Goal: Understand process/instructions

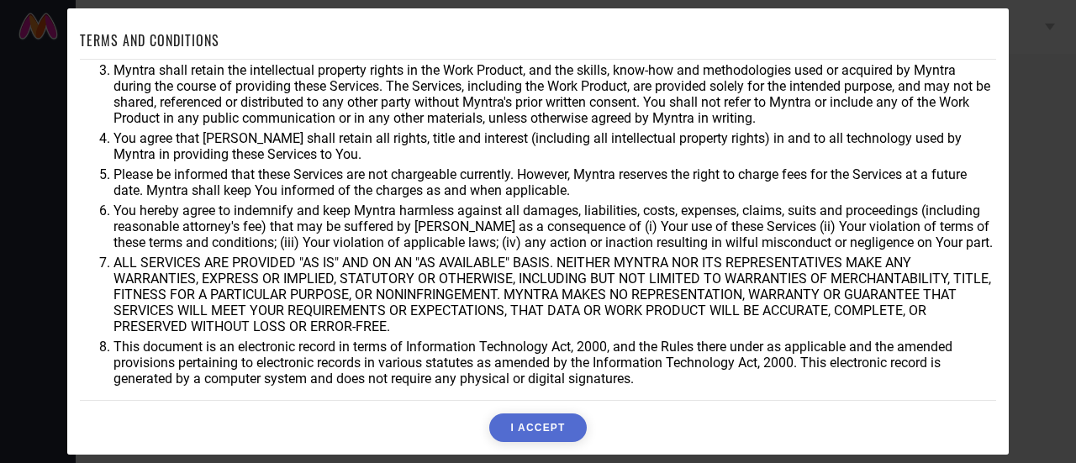
scroll to position [121, 0]
click at [1037, 181] on div "TERMS AND CONDITIONS You agree that Myntra may use aggregate and anonymized dat…" at bounding box center [538, 231] width 1076 height 463
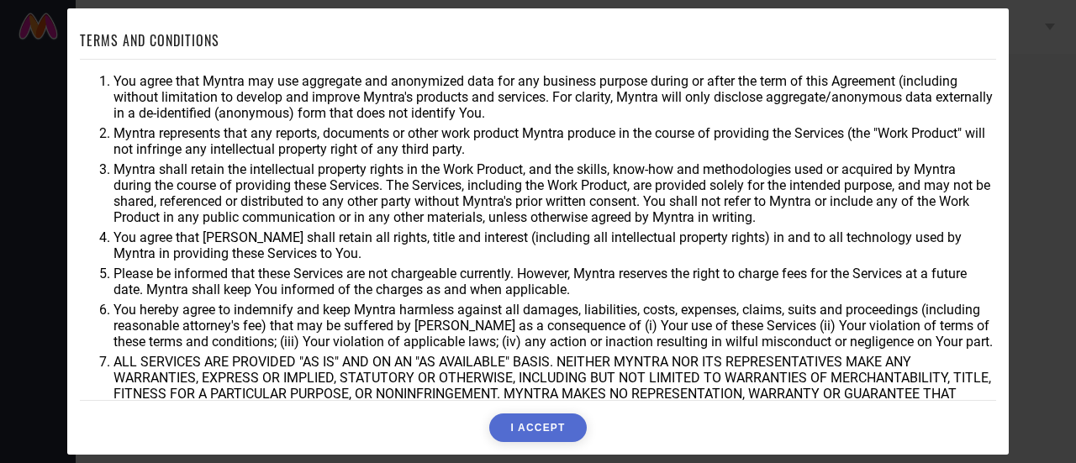
click at [1043, 53] on div "TERMS AND CONDITIONS You agree that Myntra may use aggregate and anonymized dat…" at bounding box center [538, 231] width 1076 height 463
click at [1022, 179] on div "TERMS AND CONDITIONS You agree that Myntra may use aggregate and anonymized dat…" at bounding box center [538, 231] width 1076 height 463
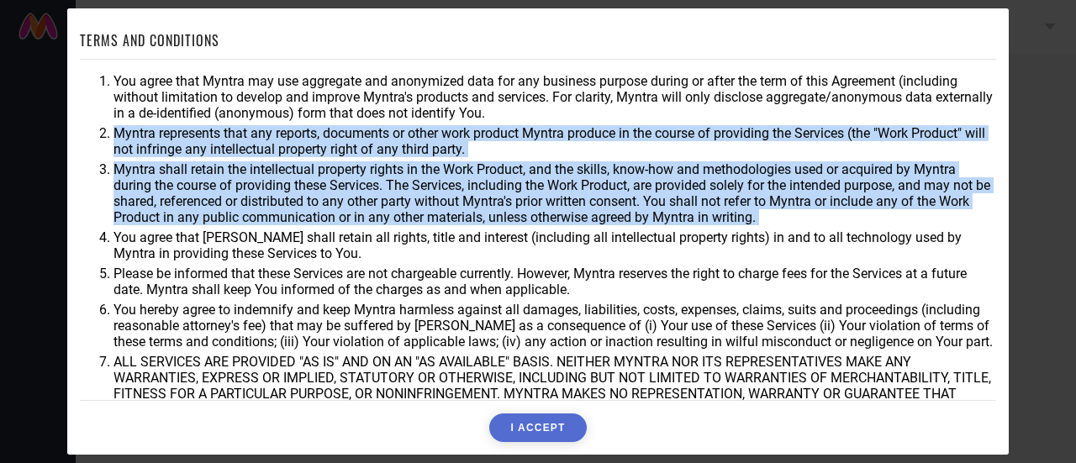
drag, startPoint x: 1022, startPoint y: 179, endPoint x: 1020, endPoint y: 121, distance: 58.0
click at [1020, 121] on div "TERMS AND CONDITIONS You agree that Myntra may use aggregate and anonymized dat…" at bounding box center [538, 231] width 1076 height 463
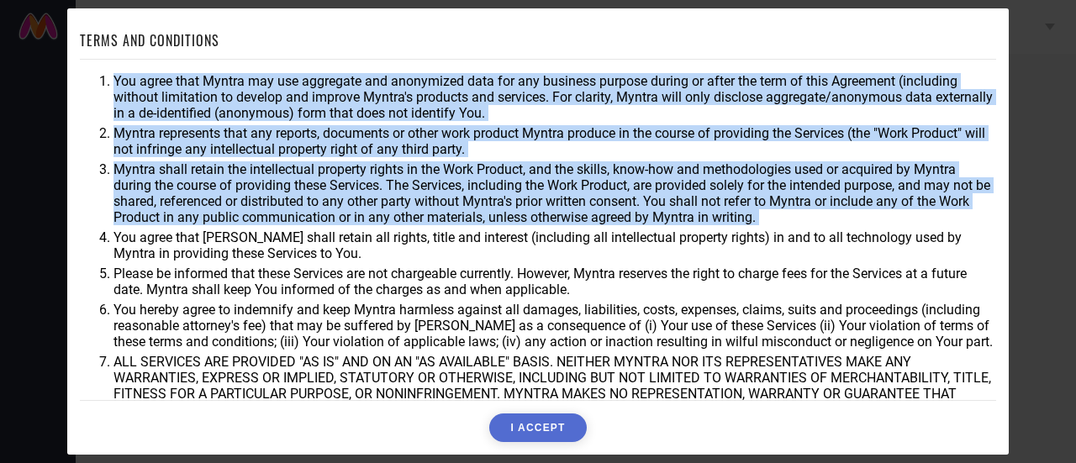
click at [1020, 121] on div "TERMS AND CONDITIONS You agree that Myntra may use aggregate and anonymized dat…" at bounding box center [538, 231] width 1076 height 463
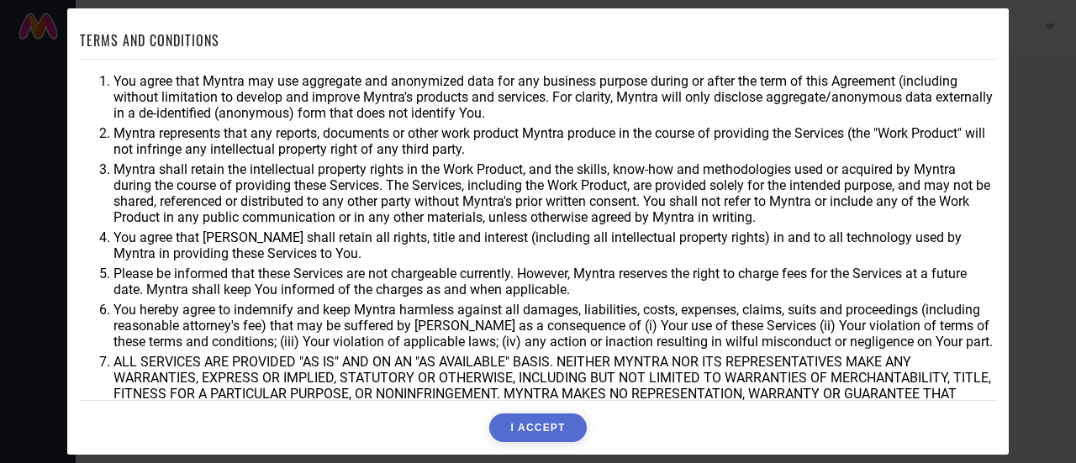
click at [1043, 149] on div "TERMS AND CONDITIONS You agree that Myntra may use aggregate and anonymized dat…" at bounding box center [538, 231] width 1076 height 463
click at [114, 79] on li "You agree that Myntra may use aggregate and anonymized data for any business pu…" at bounding box center [555, 97] width 883 height 48
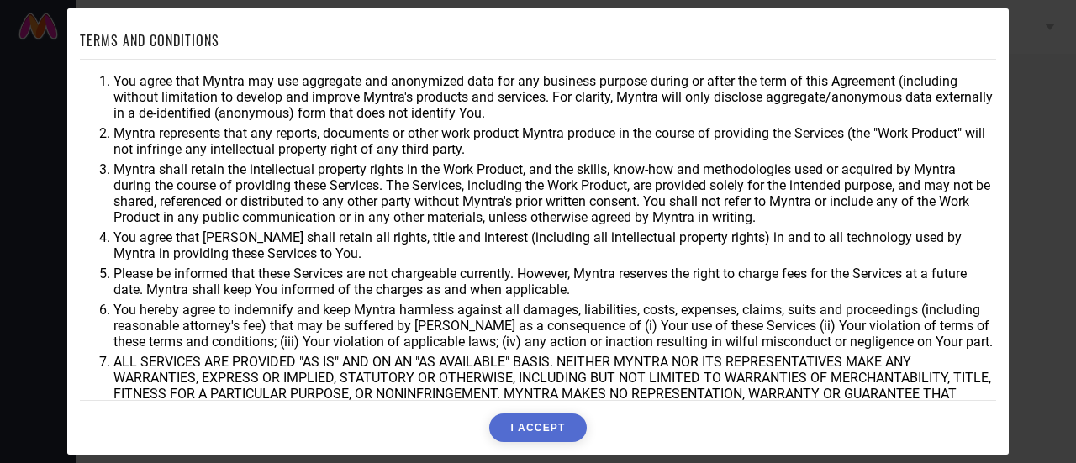
click at [127, 85] on li "You agree that Myntra may use aggregate and anonymized data for any business pu…" at bounding box center [555, 97] width 883 height 48
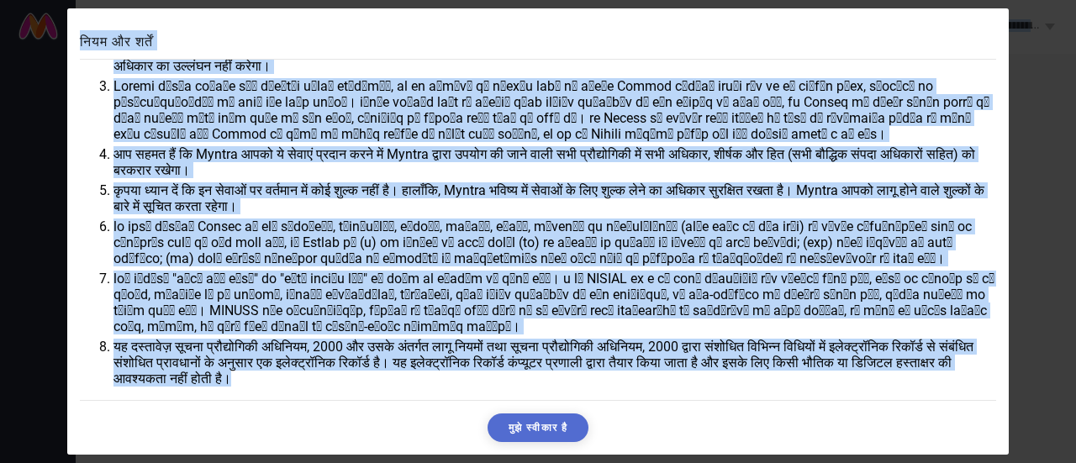
scroll to position [130, 0]
